Goal: Information Seeking & Learning: Learn about a topic

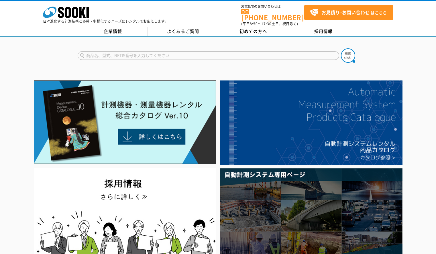
click at [127, 51] on input "text" at bounding box center [208, 55] width 261 height 9
click at [348, 54] on img at bounding box center [348, 55] width 14 height 14
click at [106, 53] on input "2Dセンサ" at bounding box center [208, 55] width 261 height 9
type input "2"
type input "レーザーバリア"
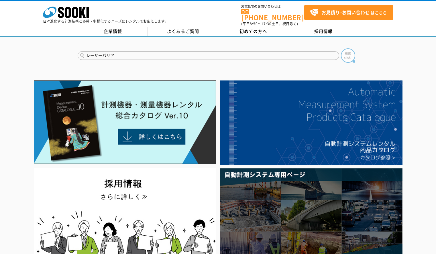
click at [341, 54] on img at bounding box center [348, 55] width 14 height 14
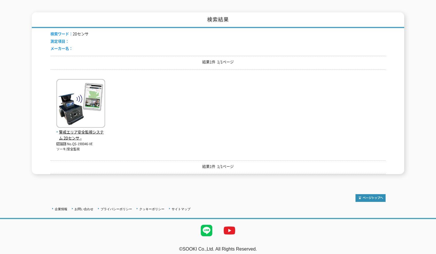
scroll to position [79, 0]
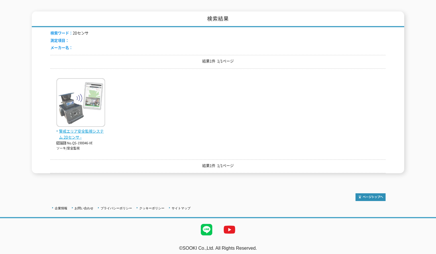
click at [93, 109] on img at bounding box center [80, 103] width 49 height 50
click at [77, 104] on img at bounding box center [80, 103] width 49 height 50
click at [78, 128] on span "警戒エリア安全監視システム 2Dセンサ -" at bounding box center [80, 134] width 49 height 12
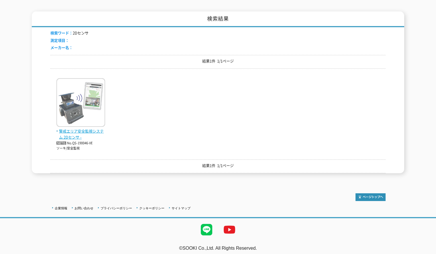
click at [78, 128] on span "警戒エリア安全監視システム 2Dセンサ -" at bounding box center [80, 134] width 49 height 12
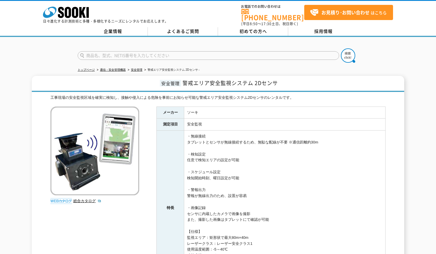
click at [72, 133] on img at bounding box center [94, 150] width 89 height 89
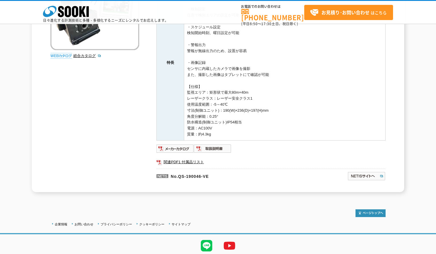
scroll to position [138, 0]
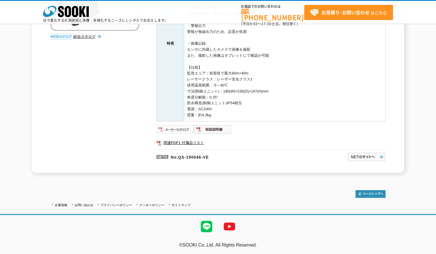
click at [166, 129] on img at bounding box center [174, 129] width 37 height 9
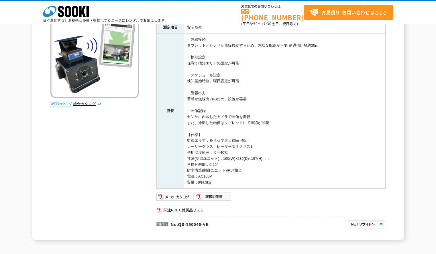
scroll to position [0, 0]
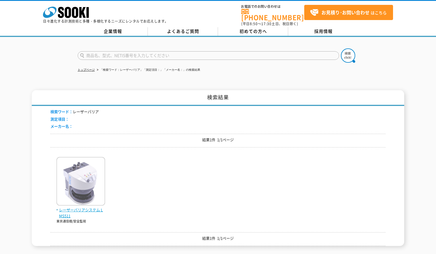
click at [92, 190] on img at bounding box center [80, 182] width 49 height 50
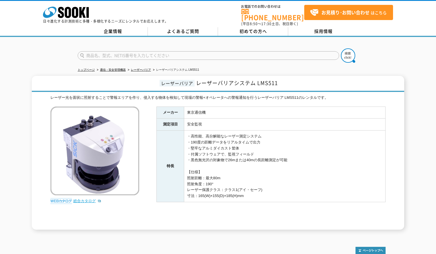
click at [85, 199] on link "総合カタログ" at bounding box center [87, 201] width 28 height 4
click at [152, 51] on input "text" at bounding box center [208, 55] width 261 height 9
type input "おくだけ"
click at [350, 52] on img at bounding box center [348, 55] width 14 height 14
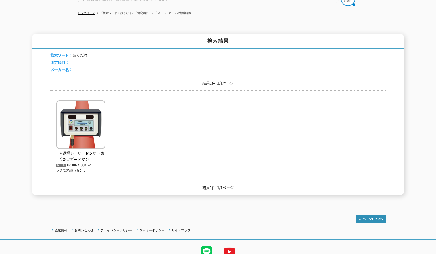
scroll to position [57, 0]
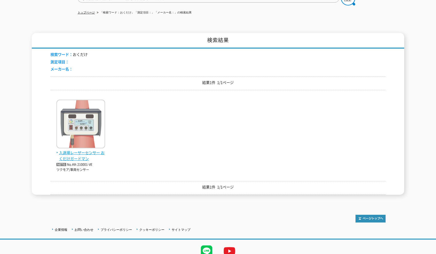
click at [74, 139] on img at bounding box center [80, 125] width 49 height 50
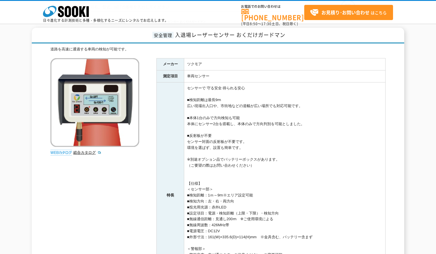
scroll to position [57, 0]
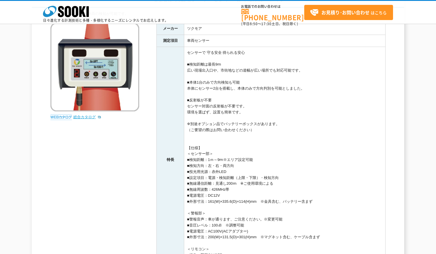
click at [80, 116] on link "総合カタログ" at bounding box center [87, 117] width 28 height 4
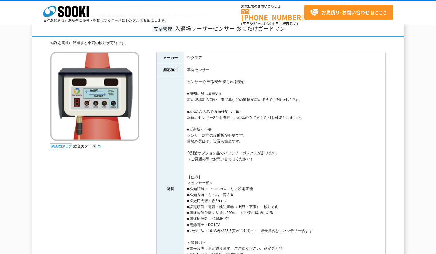
scroll to position [0, 0]
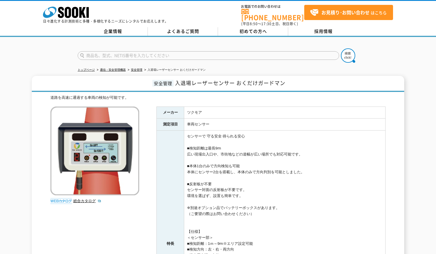
click at [199, 53] on input "text" at bounding box center [208, 55] width 261 height 9
type input "ロボイーグル"
click at [345, 51] on img at bounding box center [348, 55] width 14 height 14
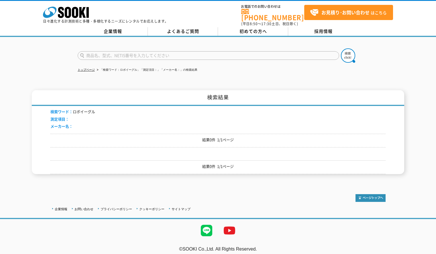
click at [149, 51] on input "text" at bounding box center [208, 55] width 261 height 9
type input "キャスポル"
click at [347, 52] on img at bounding box center [348, 55] width 14 height 14
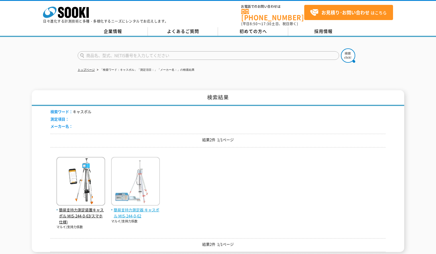
click at [134, 208] on span "簡易支持力測定器 キャスポル MIS-244-0-62" at bounding box center [135, 213] width 49 height 12
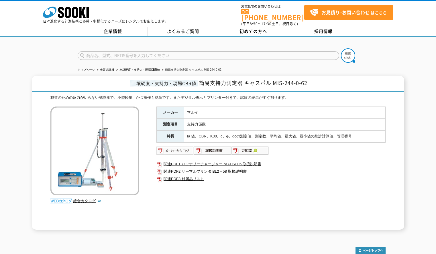
click at [173, 146] on img at bounding box center [174, 150] width 37 height 9
click at [176, 176] on link "関連PDF3 付属品リスト" at bounding box center [270, 178] width 229 height 7
